Goal: Task Accomplishment & Management: Manage account settings

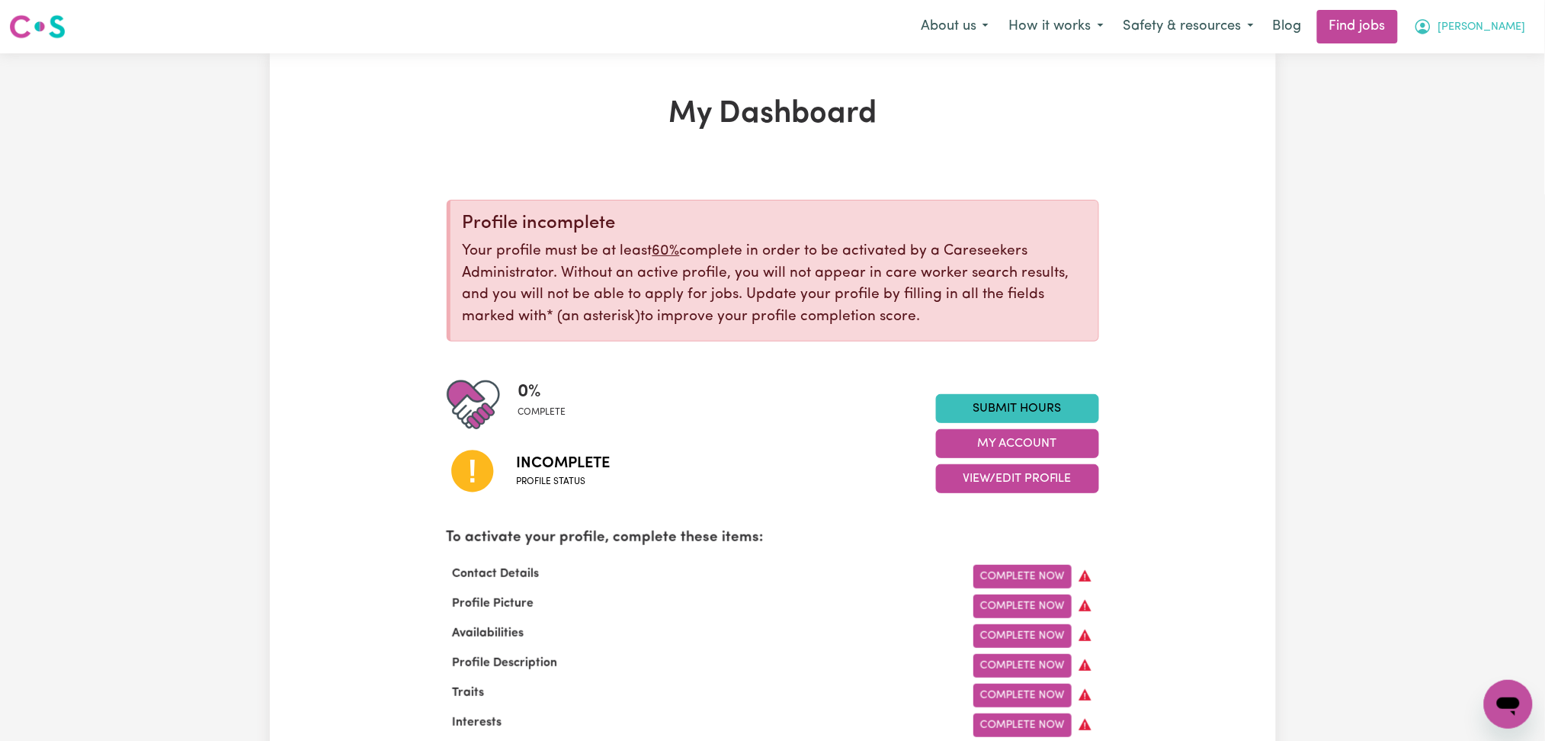
click at [1525, 30] on span "[PERSON_NAME]" at bounding box center [1483, 27] width 88 height 17
click at [1497, 116] on link "Logout" at bounding box center [1475, 116] width 120 height 29
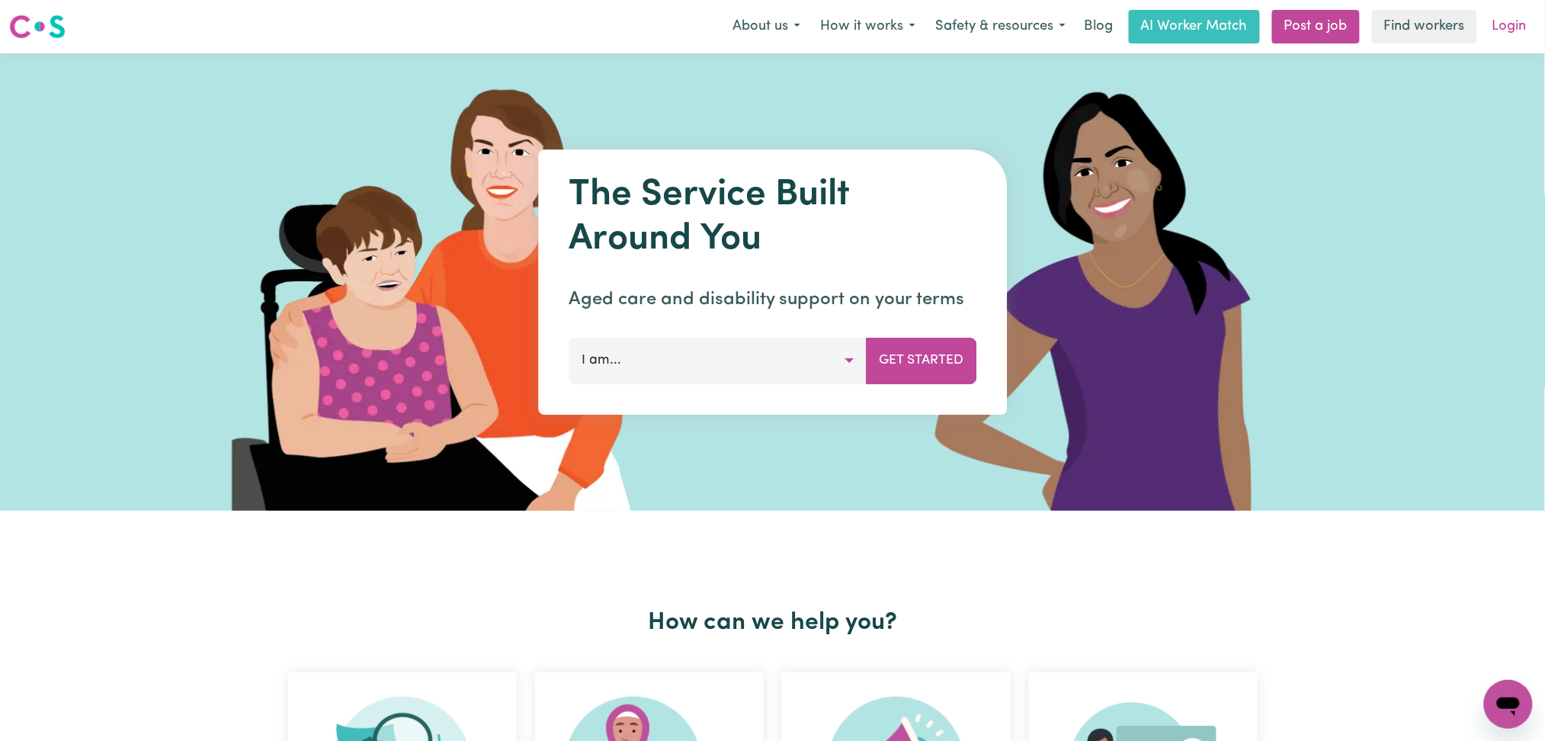
click at [1521, 29] on link "Login" at bounding box center [1510, 27] width 53 height 34
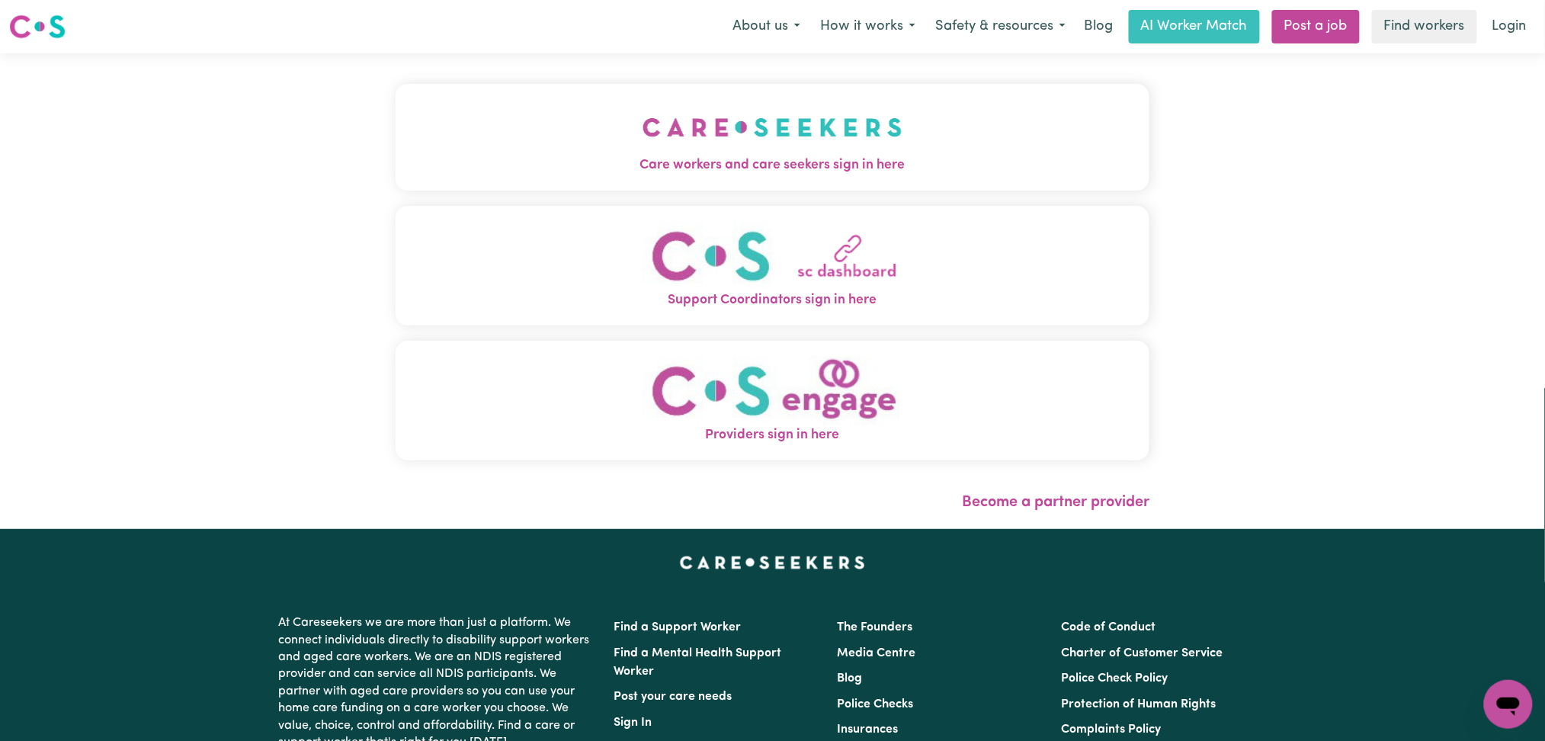
click at [594, 104] on button "Care workers and care seekers sign in here" at bounding box center [773, 137] width 755 height 107
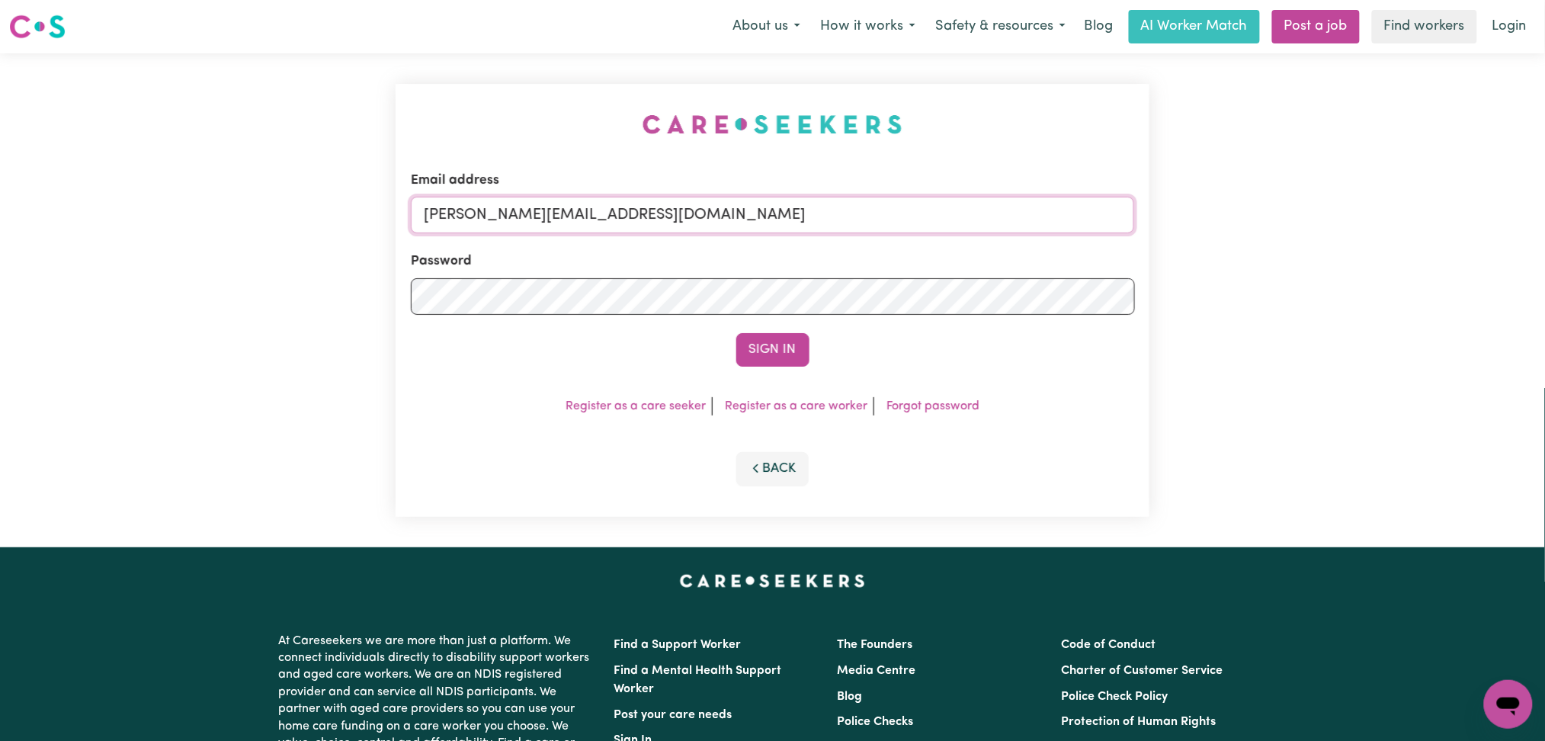
click at [595, 222] on input "[PERSON_NAME][EMAIL_ADDRESS][DOMAIN_NAME]" at bounding box center [773, 215] width 724 height 37
drag, startPoint x: 502, startPoint y: 204, endPoint x: 926, endPoint y: 205, distance: 423.9
click at [929, 204] on input "Superuser~[EMAIL_ADDRESS][DOMAIN_NAME]" at bounding box center [773, 215] width 724 height 37
type input "[EMAIL_ADDRESS][DOMAIN_NAME]"
click at [810, 364] on div "Sign In" at bounding box center [773, 350] width 724 height 34
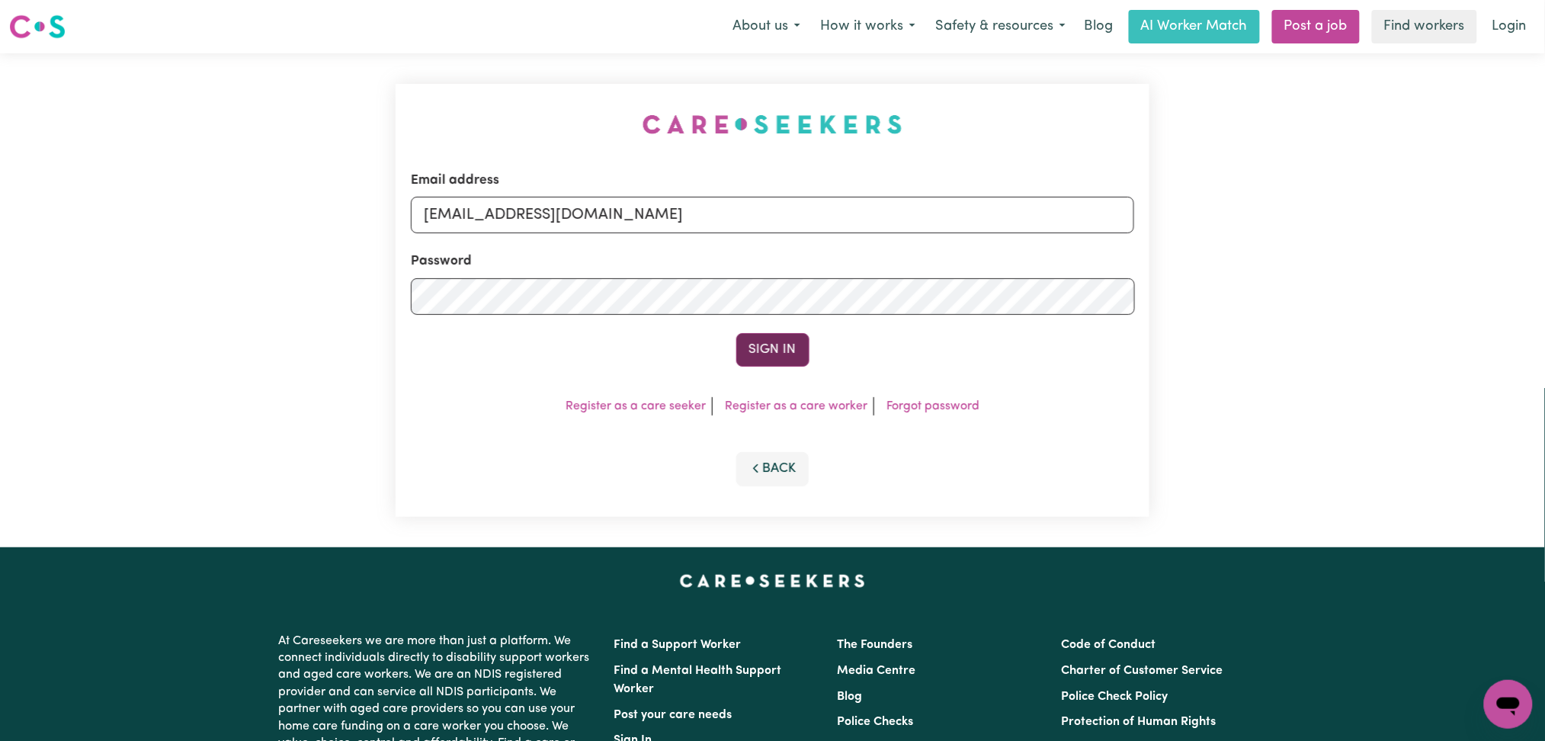
click at [797, 355] on button "Sign In" at bounding box center [772, 350] width 73 height 34
